Goal: Browse casually

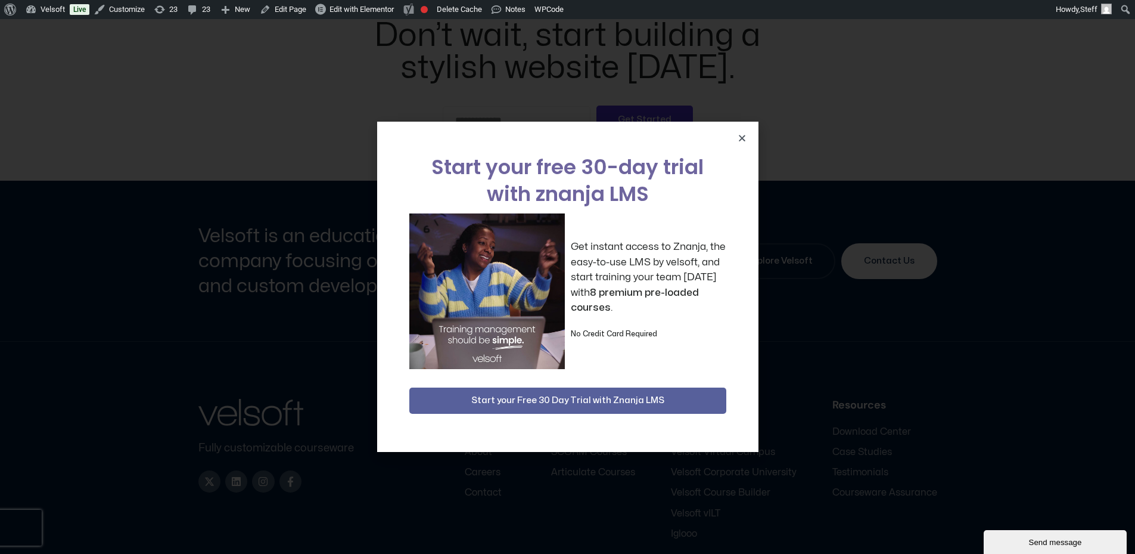
scroll to position [2384, 0]
click at [740, 137] on icon "Close" at bounding box center [742, 138] width 9 height 9
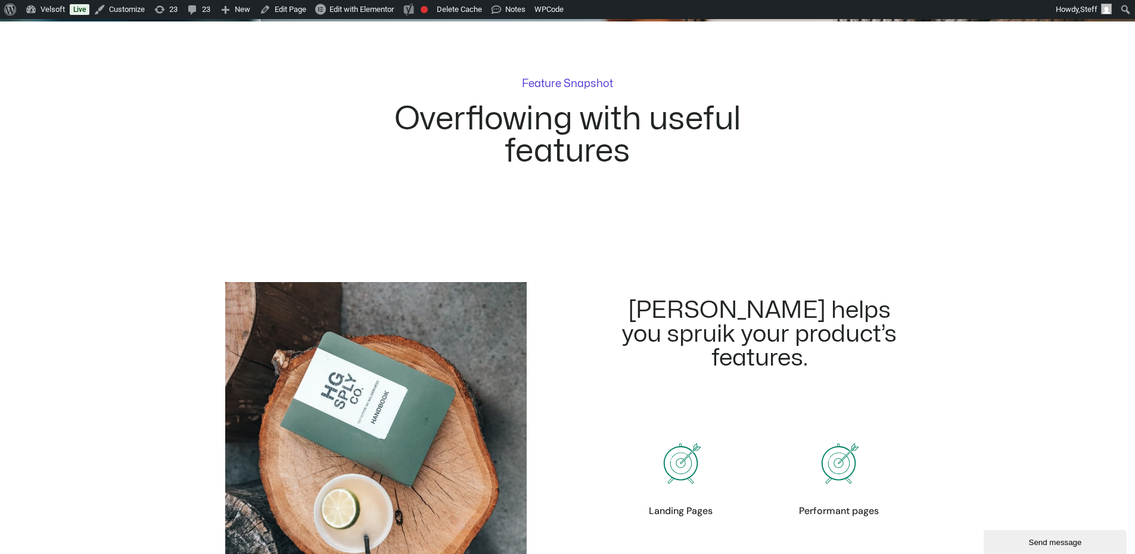
scroll to position [0, 0]
